Goal: Task Accomplishment & Management: Use online tool/utility

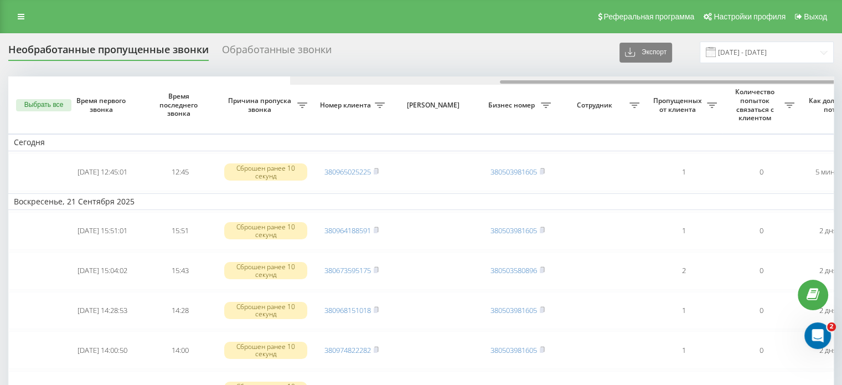
scroll to position [0, 281]
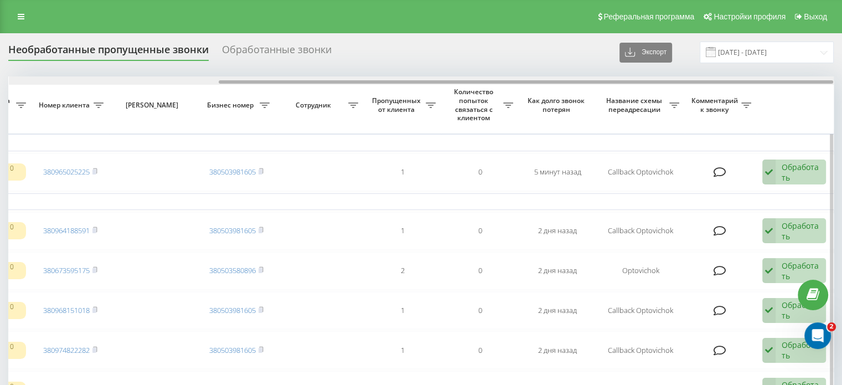
drag, startPoint x: 407, startPoint y: 84, endPoint x: 686, endPoint y: 83, distance: 278.4
click at [686, 83] on div at bounding box center [421, 80] width 825 height 8
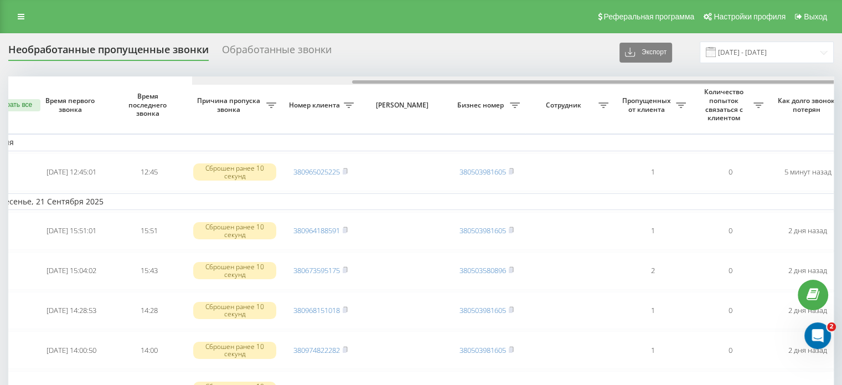
scroll to position [0, 0]
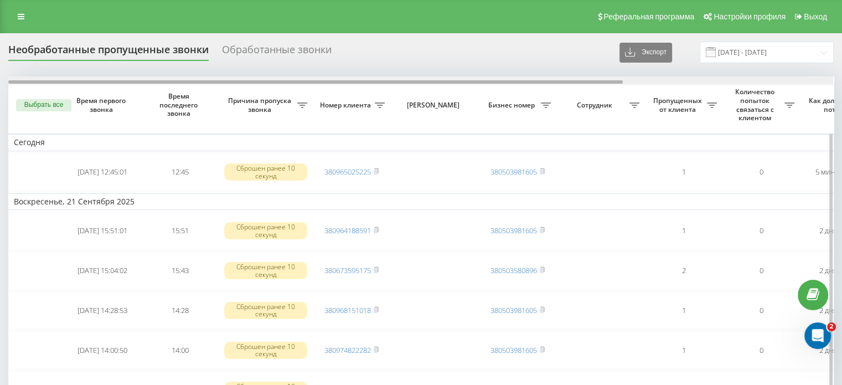
drag, startPoint x: 614, startPoint y: 80, endPoint x: 280, endPoint y: 89, distance: 334.4
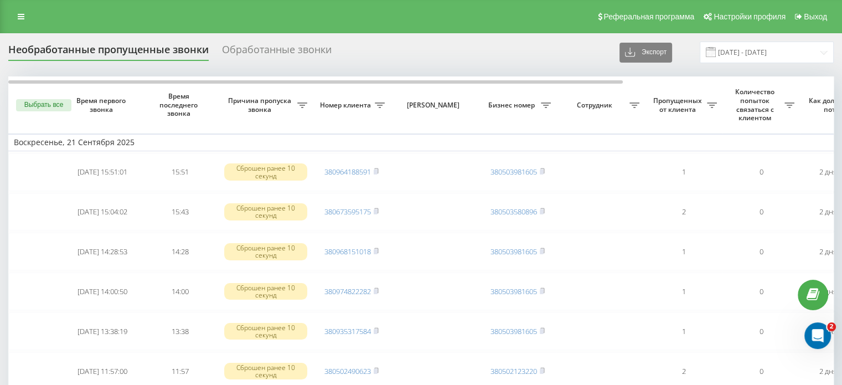
drag, startPoint x: 268, startPoint y: 49, endPoint x: 325, endPoint y: 6, distance: 71.2
click at [268, 49] on div "Обработанные звонки" at bounding box center [277, 52] width 110 height 17
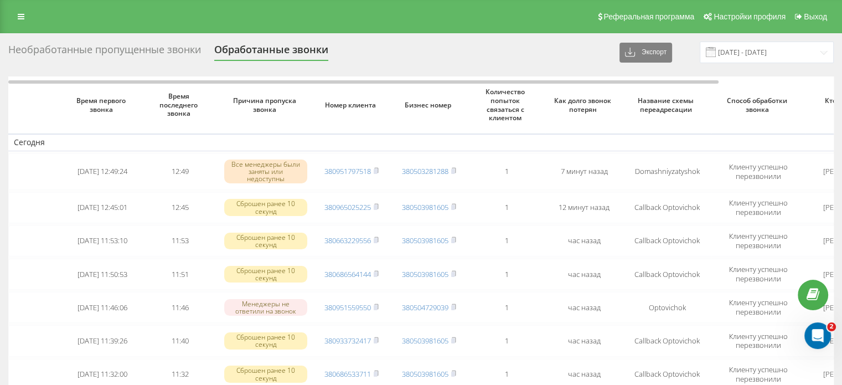
click at [90, 46] on div "Необработанные пропущенные звонки" at bounding box center [104, 52] width 193 height 17
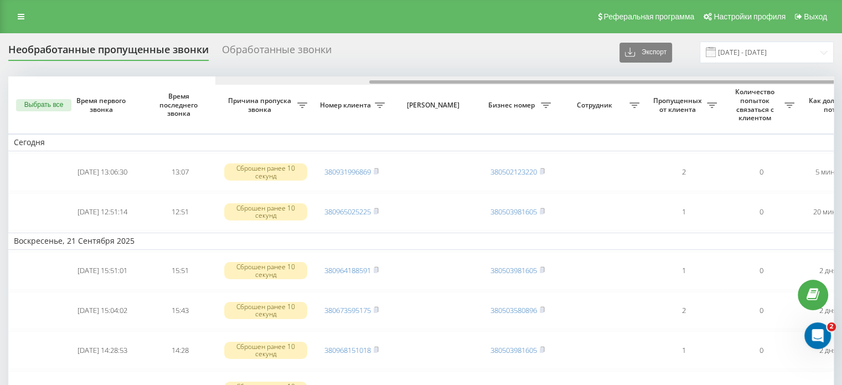
drag, startPoint x: 544, startPoint y: 83, endPoint x: 381, endPoint y: 91, distance: 162.9
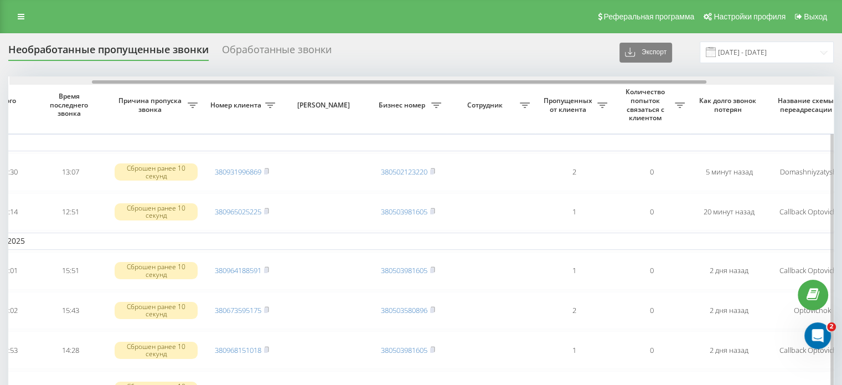
scroll to position [0, 111]
drag, startPoint x: 508, startPoint y: 80, endPoint x: 591, endPoint y: 79, distance: 82.5
click at [591, 79] on div at bounding box center [420, 80] width 825 height 8
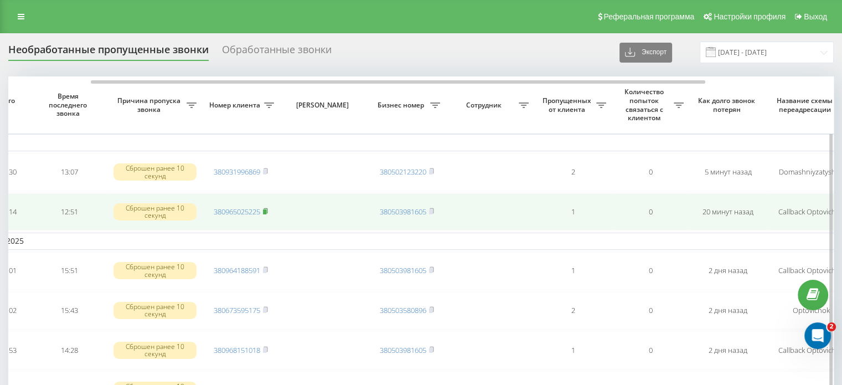
click at [264, 210] on rect at bounding box center [264, 211] width 3 height 5
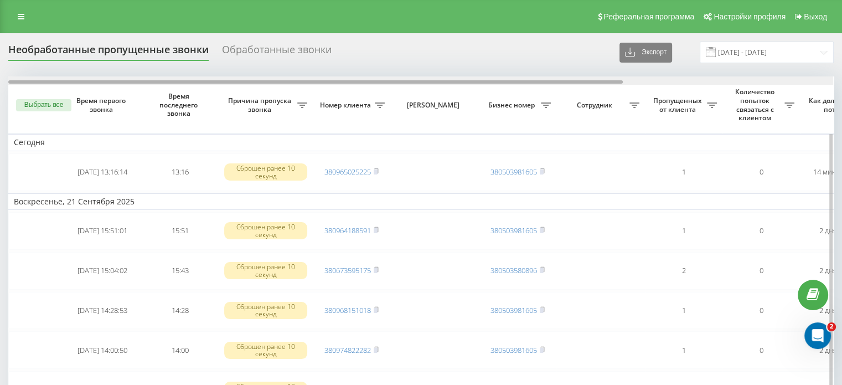
drag, startPoint x: 446, startPoint y: 80, endPoint x: 279, endPoint y: 101, distance: 167.9
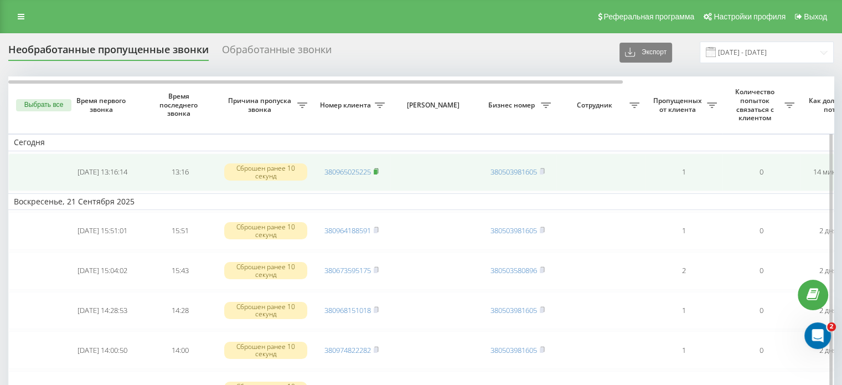
click at [377, 171] on rect at bounding box center [375, 171] width 3 height 5
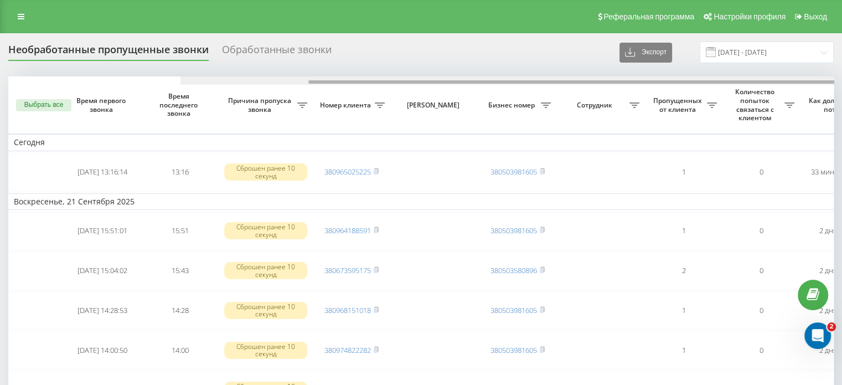
drag, startPoint x: 367, startPoint y: 81, endPoint x: 246, endPoint y: 61, distance: 123.3
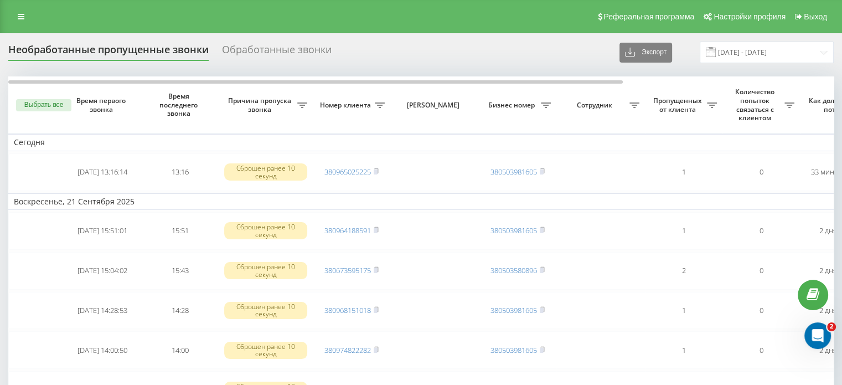
click at [263, 50] on div "Обработанные звонки" at bounding box center [277, 52] width 110 height 17
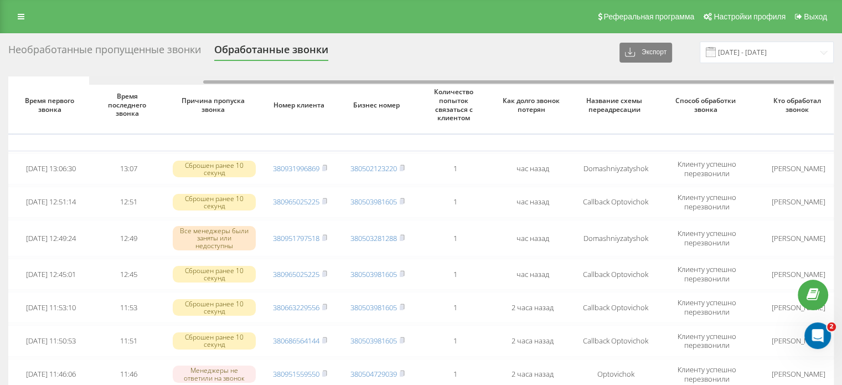
scroll to position [0, 132]
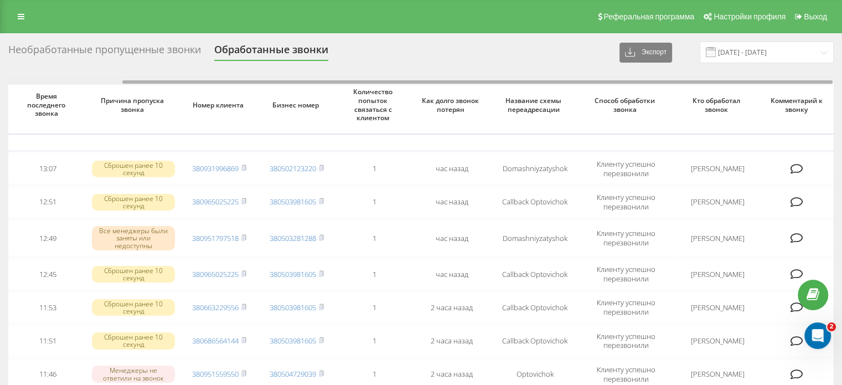
drag, startPoint x: 454, startPoint y: 82, endPoint x: 672, endPoint y: 82, distance: 218.1
click at [672, 82] on div at bounding box center [477, 81] width 710 height 3
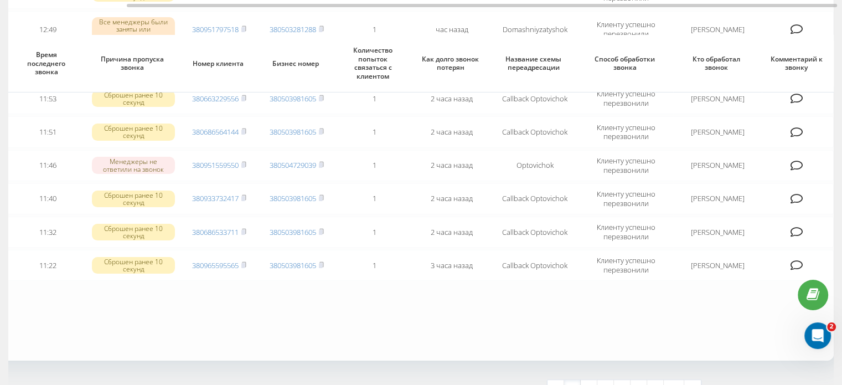
scroll to position [277, 0]
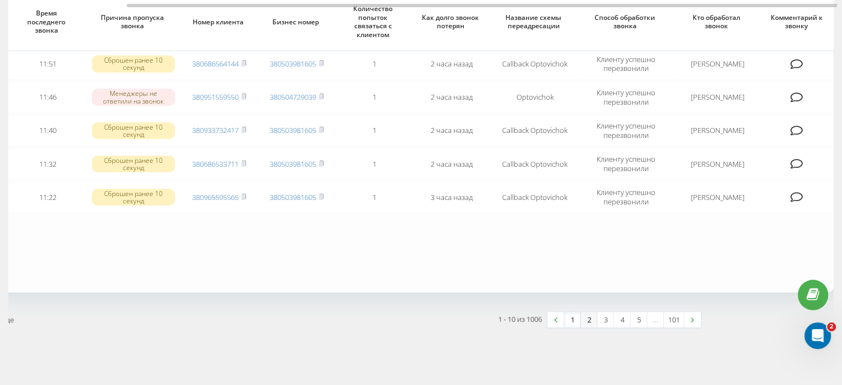
click at [587, 318] on link "2" at bounding box center [589, 319] width 17 height 15
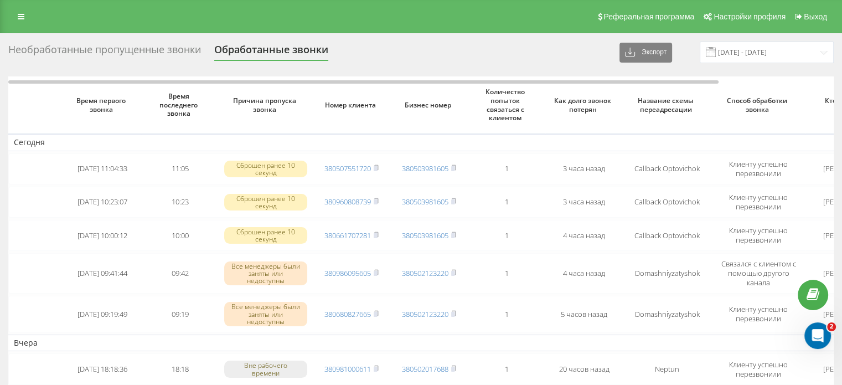
drag, startPoint x: 92, startPoint y: 48, endPoint x: 94, endPoint y: 38, distance: 10.0
click at [93, 48] on div "Необработанные пропущенные звонки" at bounding box center [104, 52] width 193 height 17
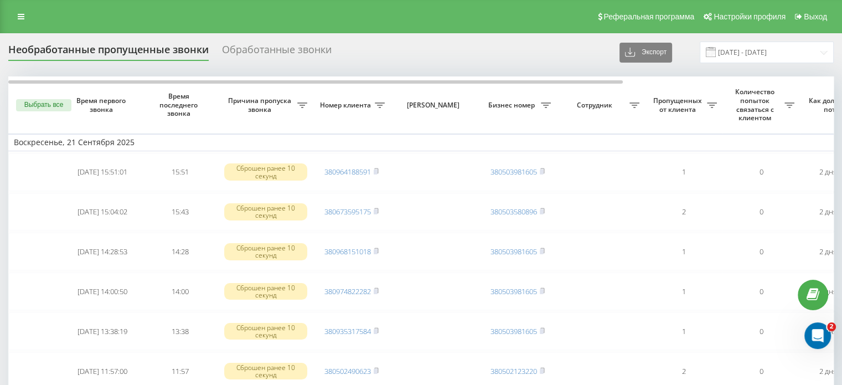
click at [283, 46] on div "Обработанные звонки" at bounding box center [277, 52] width 110 height 17
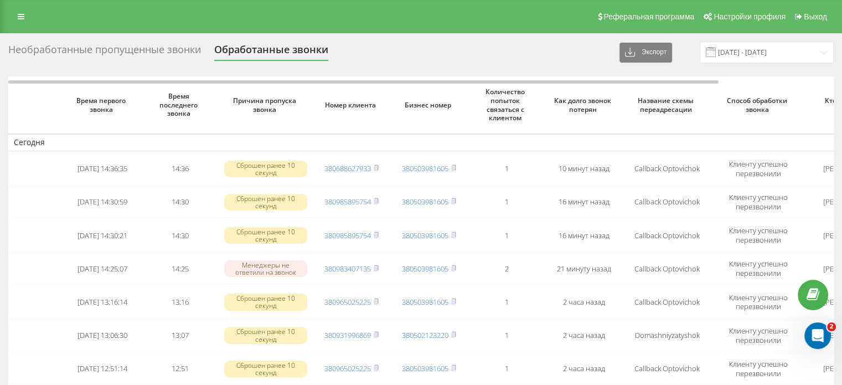
click at [166, 48] on div "Необработанные пропущенные звонки" at bounding box center [104, 52] width 193 height 17
